Goal: Navigation & Orientation: Find specific page/section

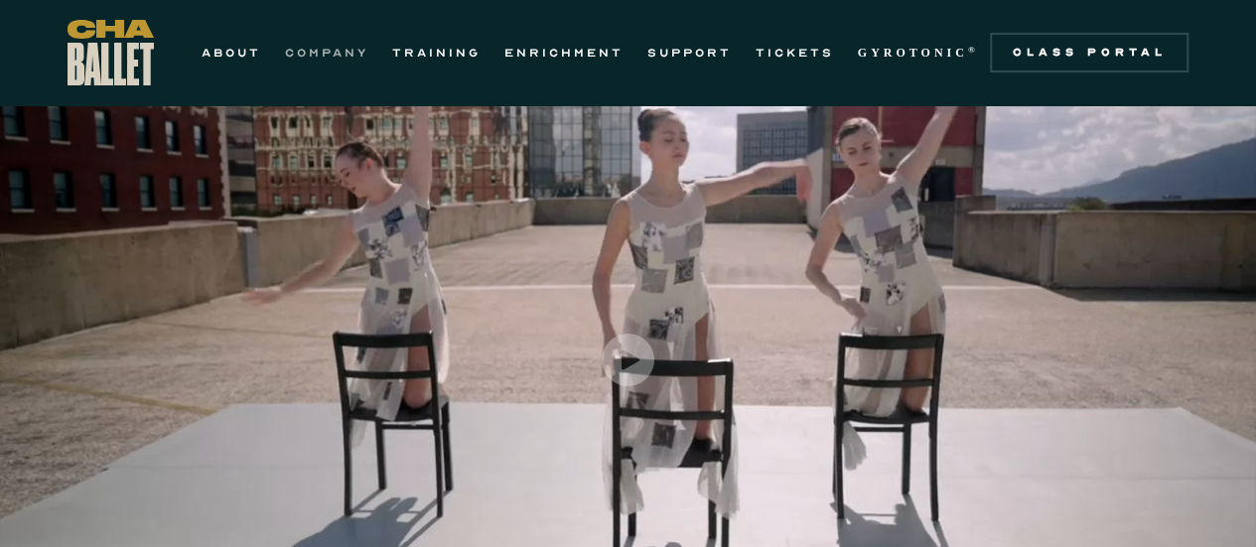
click at [328, 63] on link "COMPANY" at bounding box center [326, 53] width 83 height 24
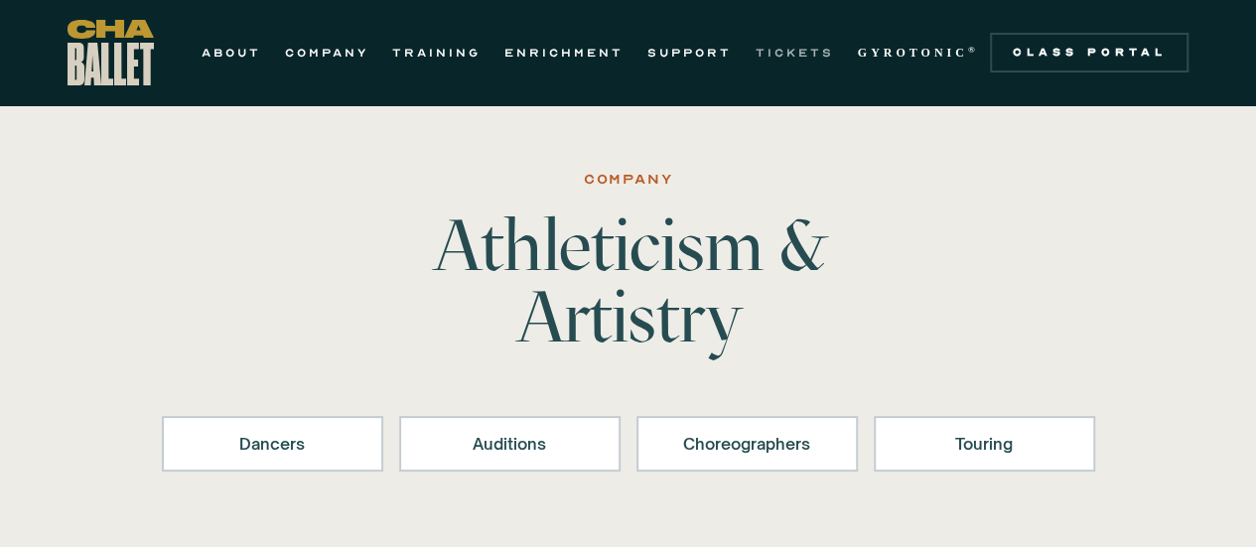
click at [819, 43] on link "TICKETS" at bounding box center [794, 53] width 78 height 24
